Goal: Feedback & Contribution: Submit feedback/report problem

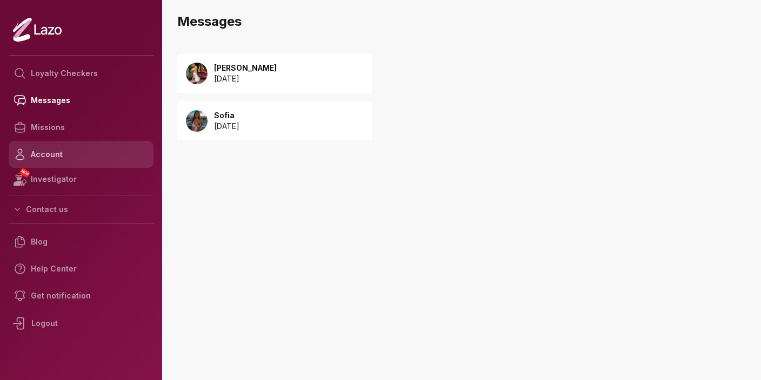
click at [59, 150] on link "Account" at bounding box center [81, 154] width 145 height 27
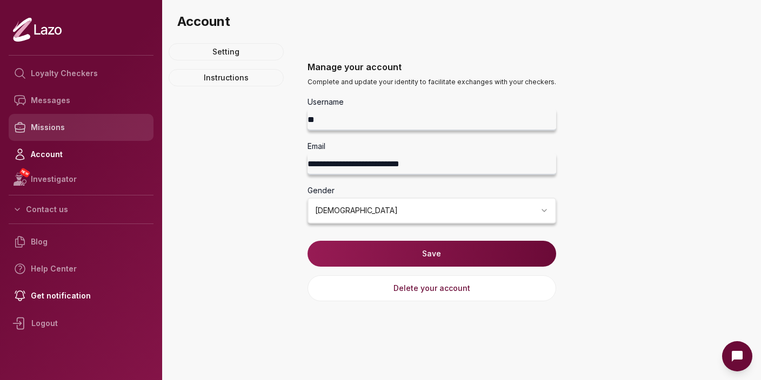
click at [46, 122] on link "Missions" at bounding box center [81, 127] width 145 height 27
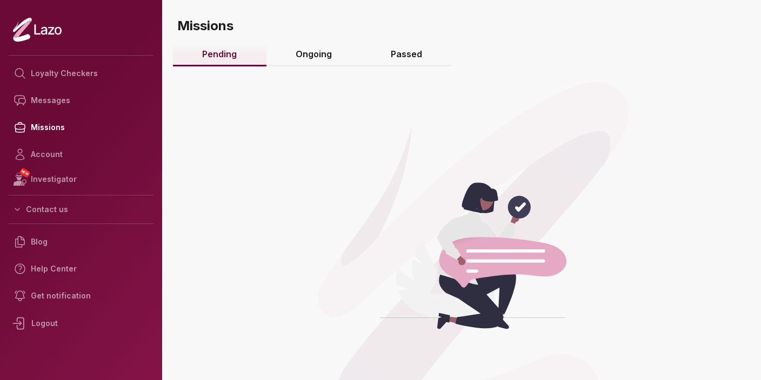
click at [312, 49] on link "Ongoing" at bounding box center [313, 54] width 95 height 23
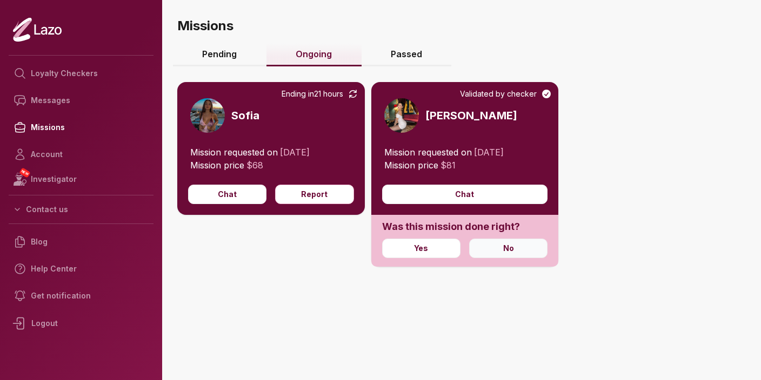
click at [491, 252] on button "No" at bounding box center [508, 248] width 78 height 19
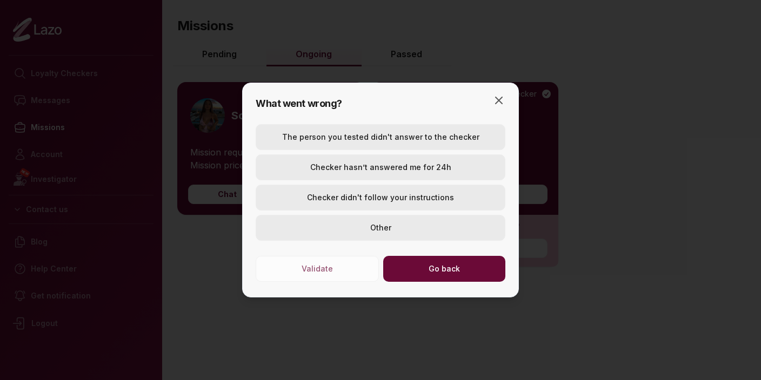
click at [434, 200] on button "Checker didn't follow your instructions" at bounding box center [381, 198] width 250 height 26
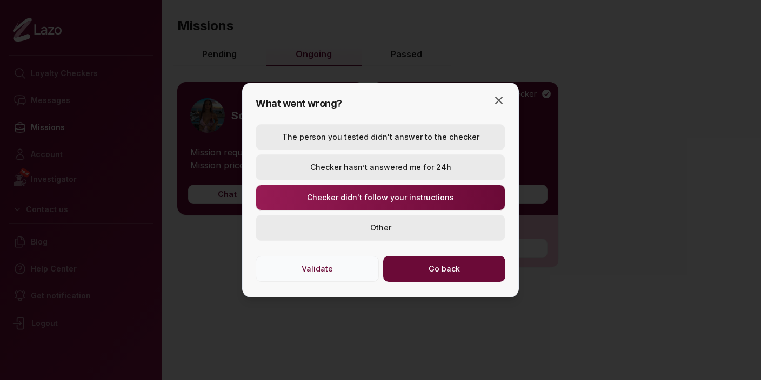
click at [345, 270] on button "Validate" at bounding box center [317, 269] width 123 height 26
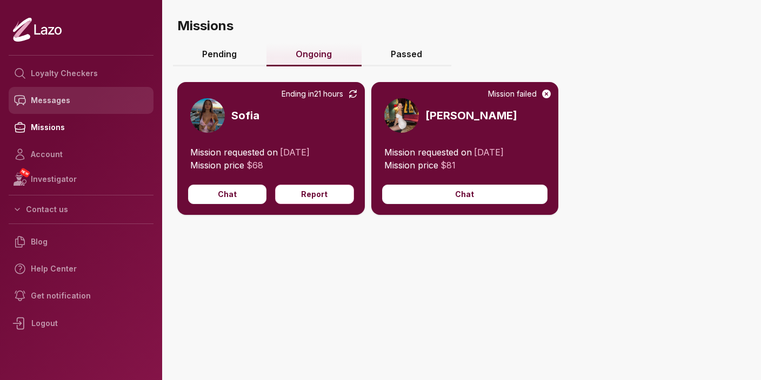
click at [65, 98] on link "Messages" at bounding box center [81, 100] width 145 height 27
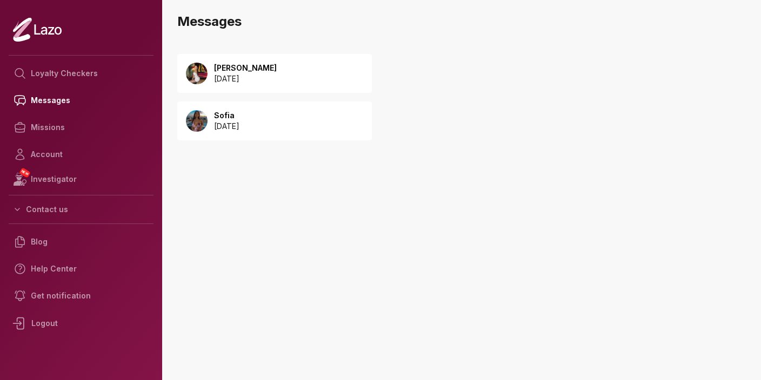
click at [244, 73] on p "[DATE]" at bounding box center [245, 78] width 63 height 11
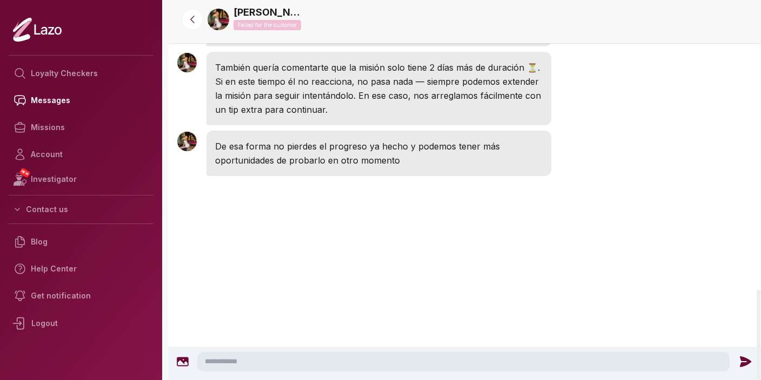
scroll to position [1345, 0]
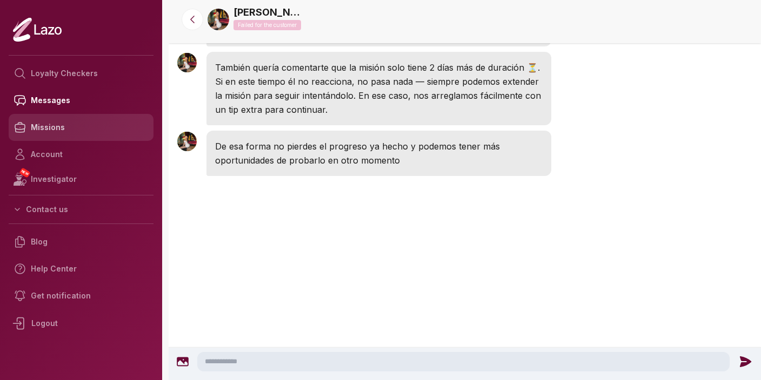
click at [78, 132] on link "Missions" at bounding box center [81, 127] width 145 height 27
